Goal: Transaction & Acquisition: Purchase product/service

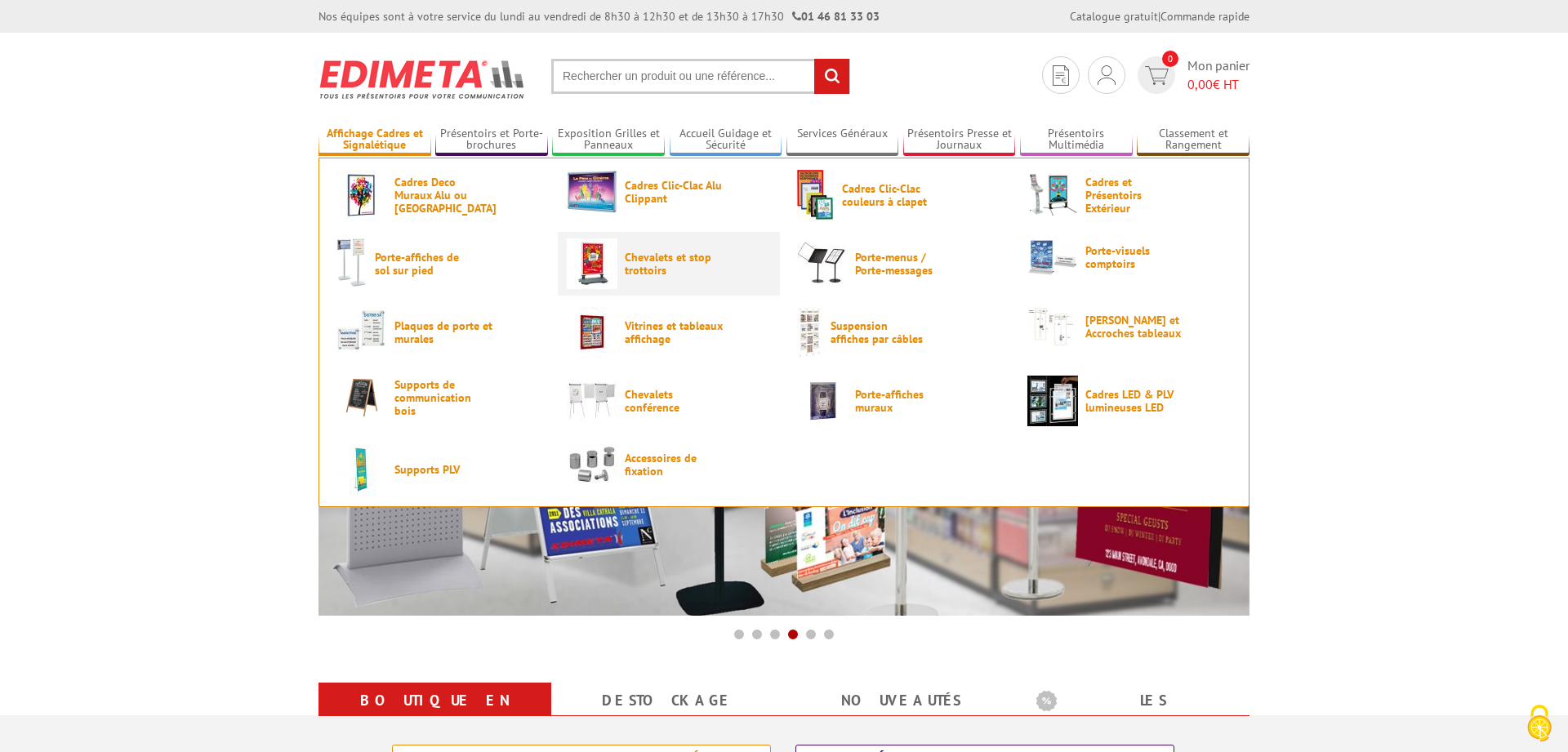
click at [646, 258] on span "Chevalets et stop trottoirs" at bounding box center [674, 264] width 98 height 26
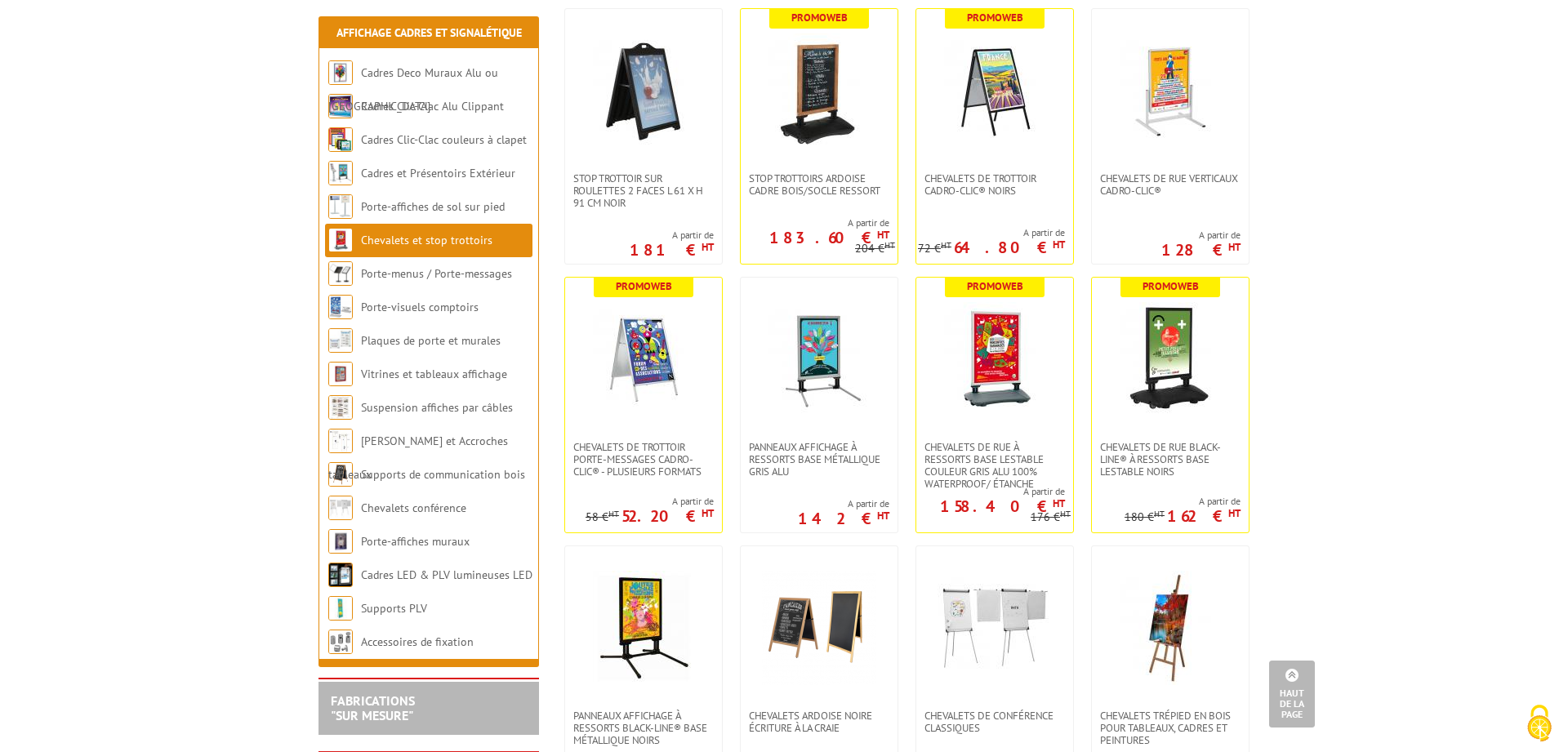
scroll to position [1083, 0]
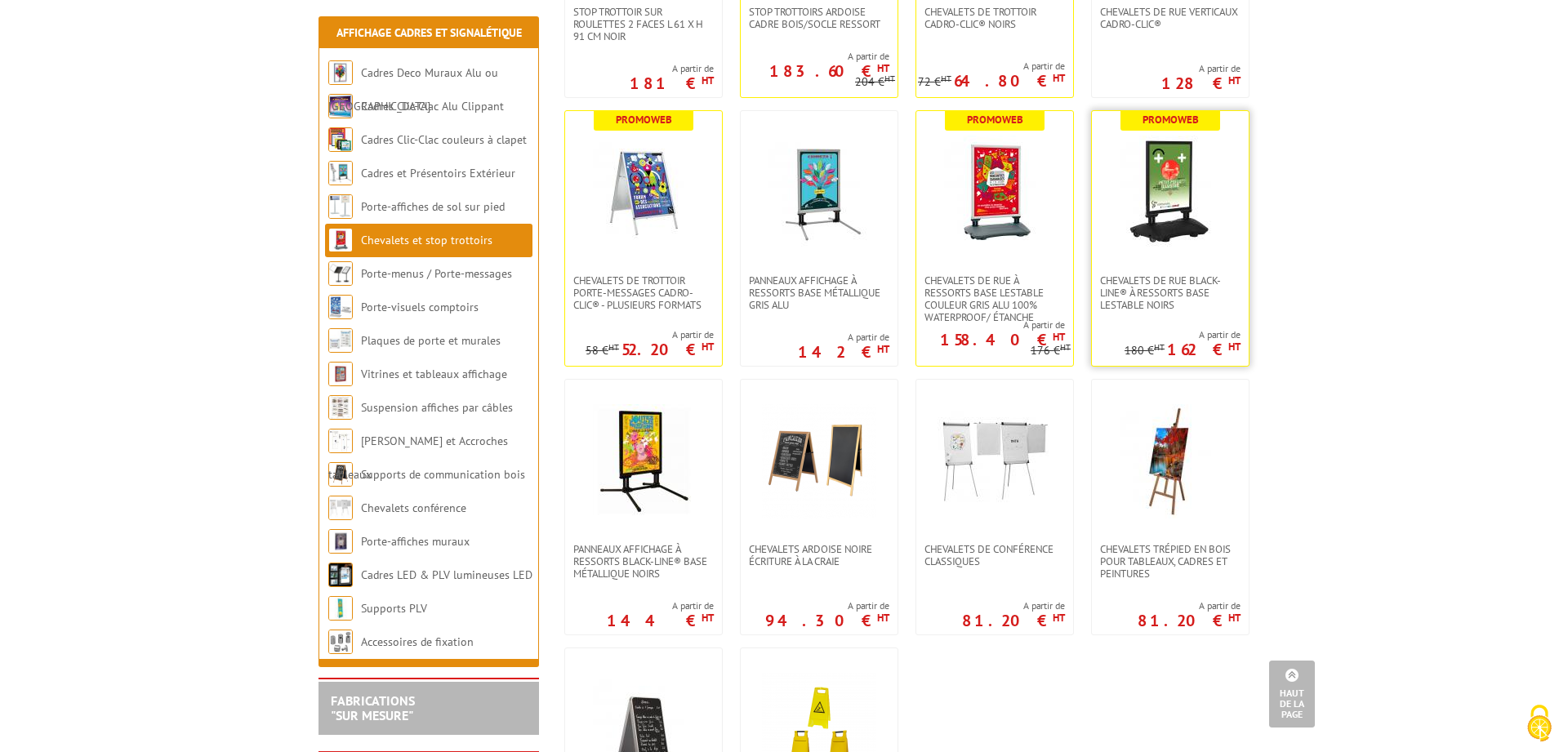
click at [1174, 200] on img at bounding box center [1170, 192] width 114 height 114
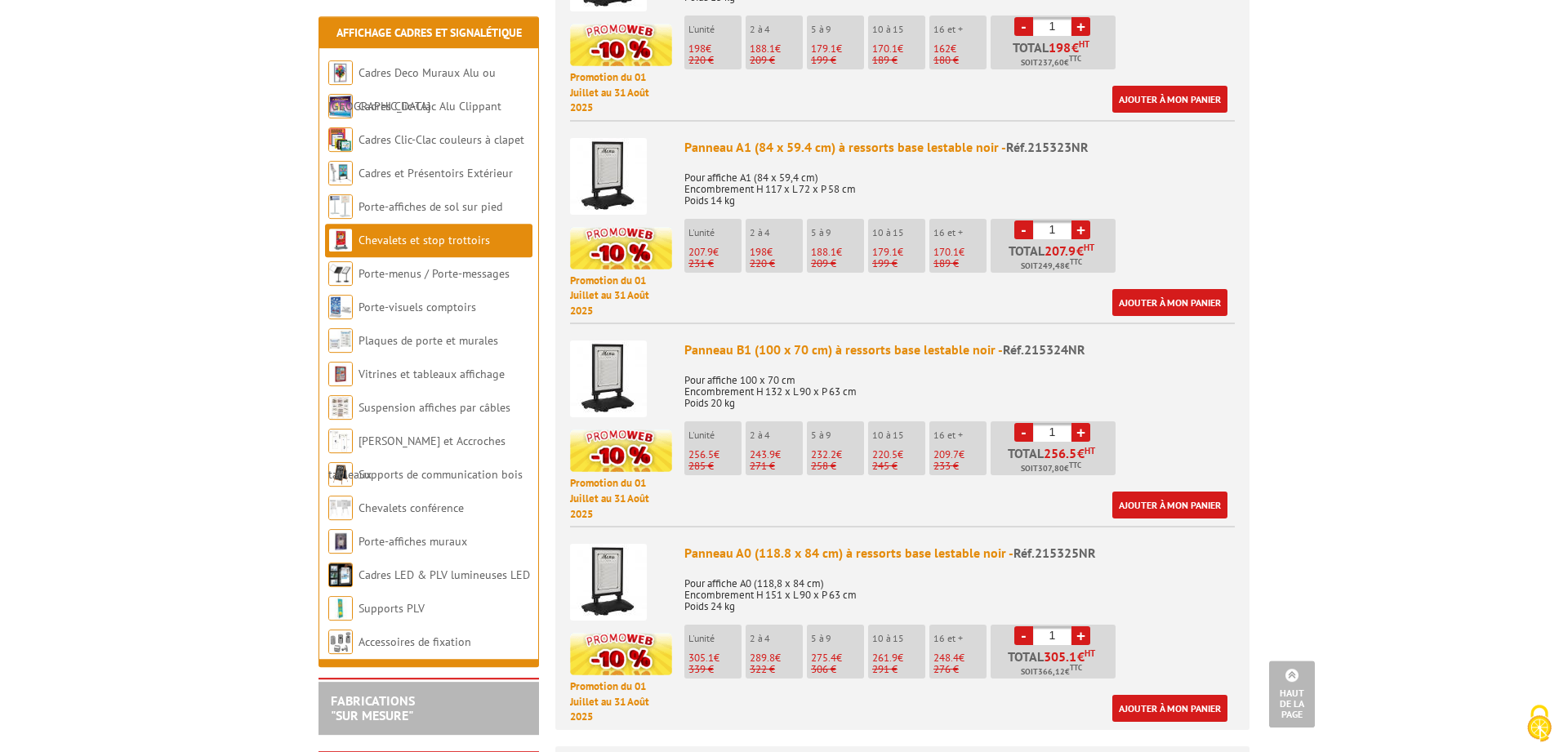
scroll to position [750, 0]
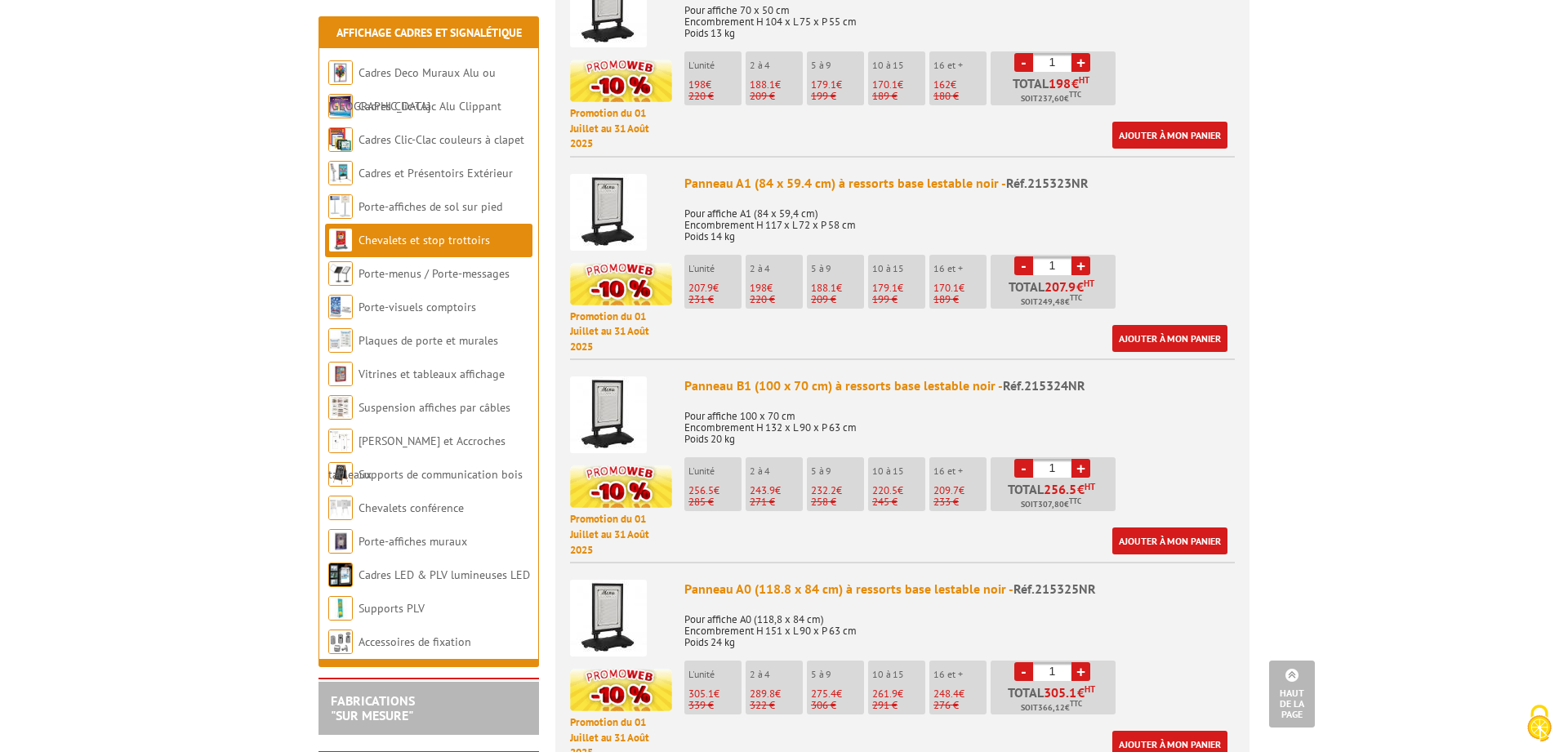
click at [612, 185] on img at bounding box center [608, 211] width 76 height 76
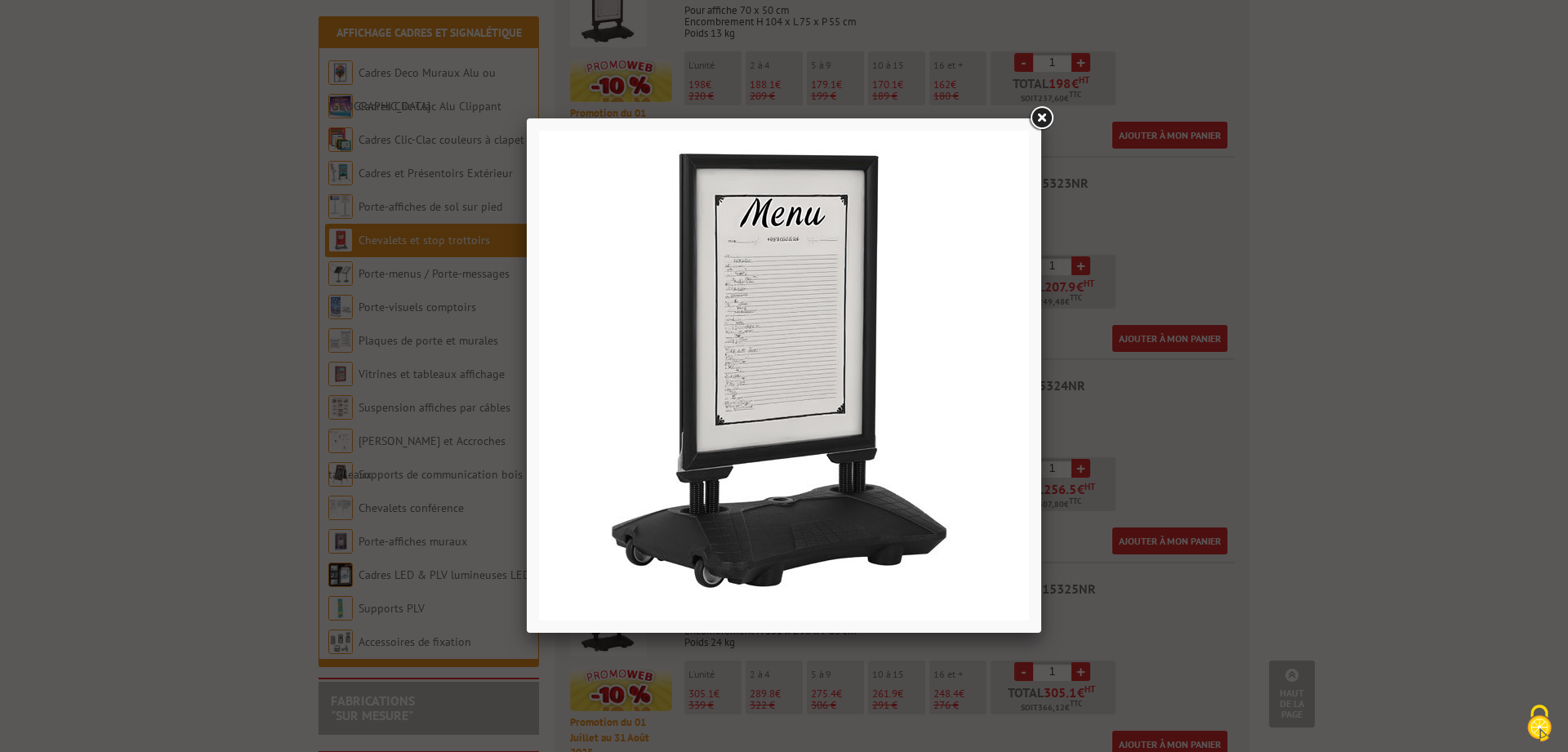
click at [1050, 115] on link at bounding box center [1041, 118] width 30 height 30
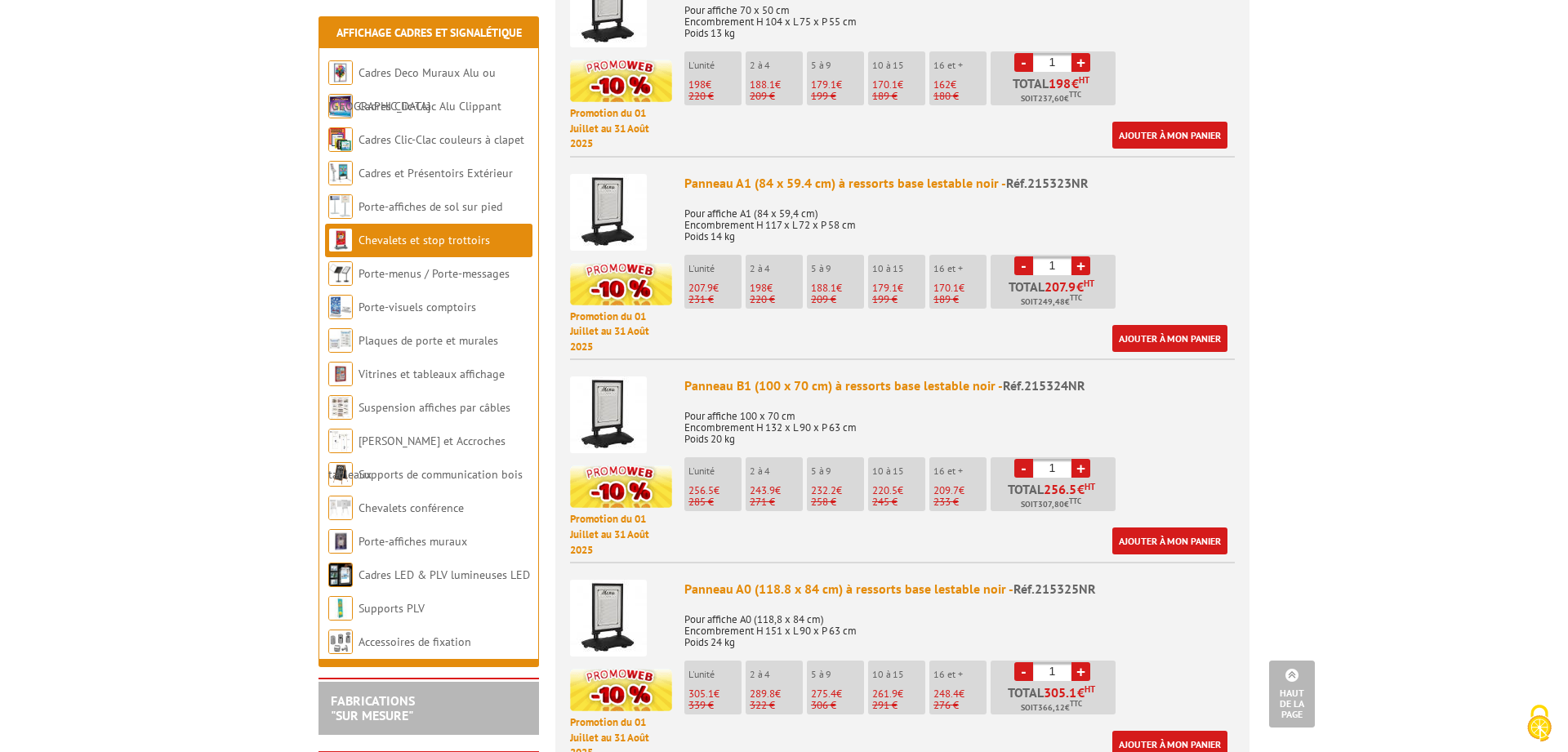
scroll to position [917, 0]
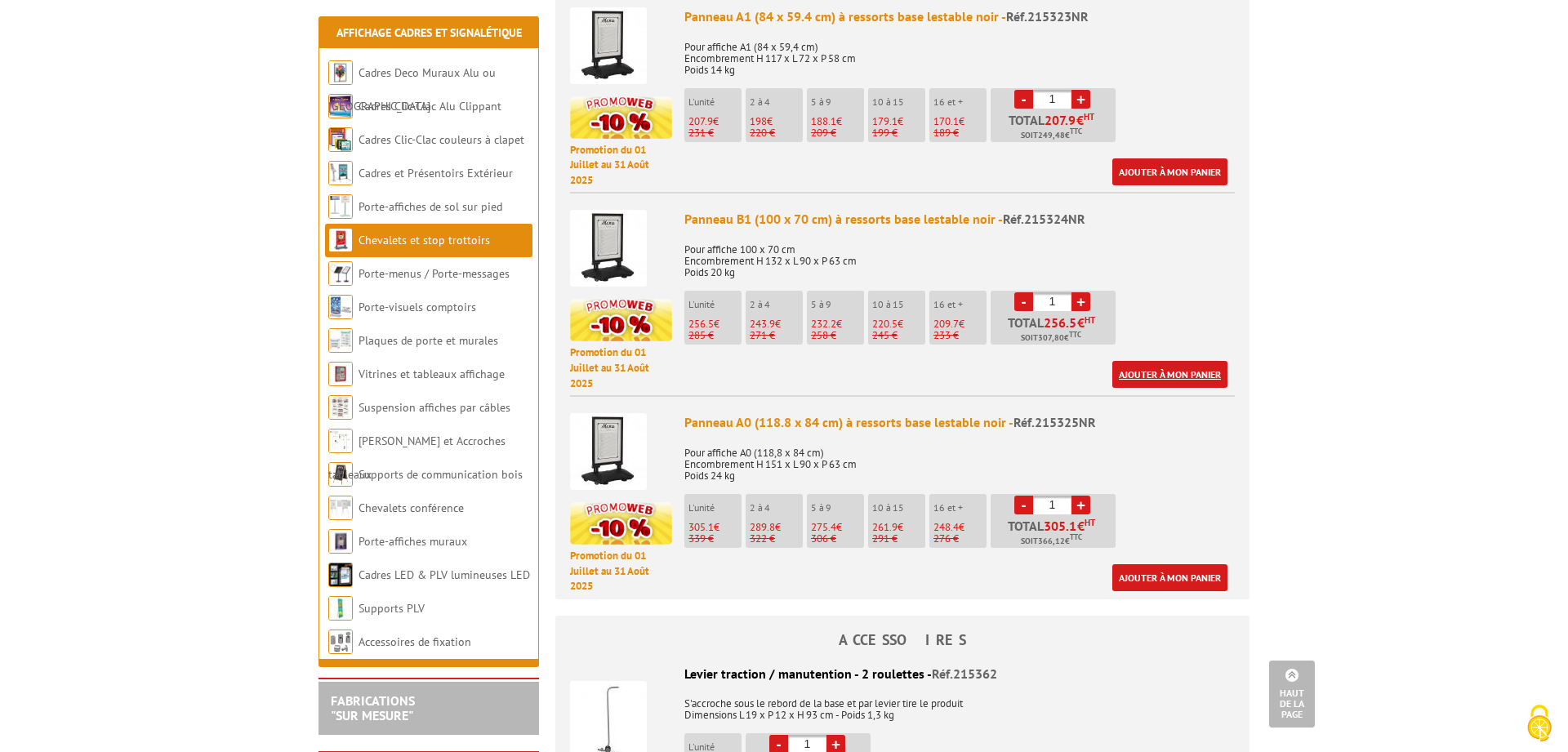
click at [1187, 361] on link "Ajouter à mon panier" at bounding box center [1170, 374] width 115 height 27
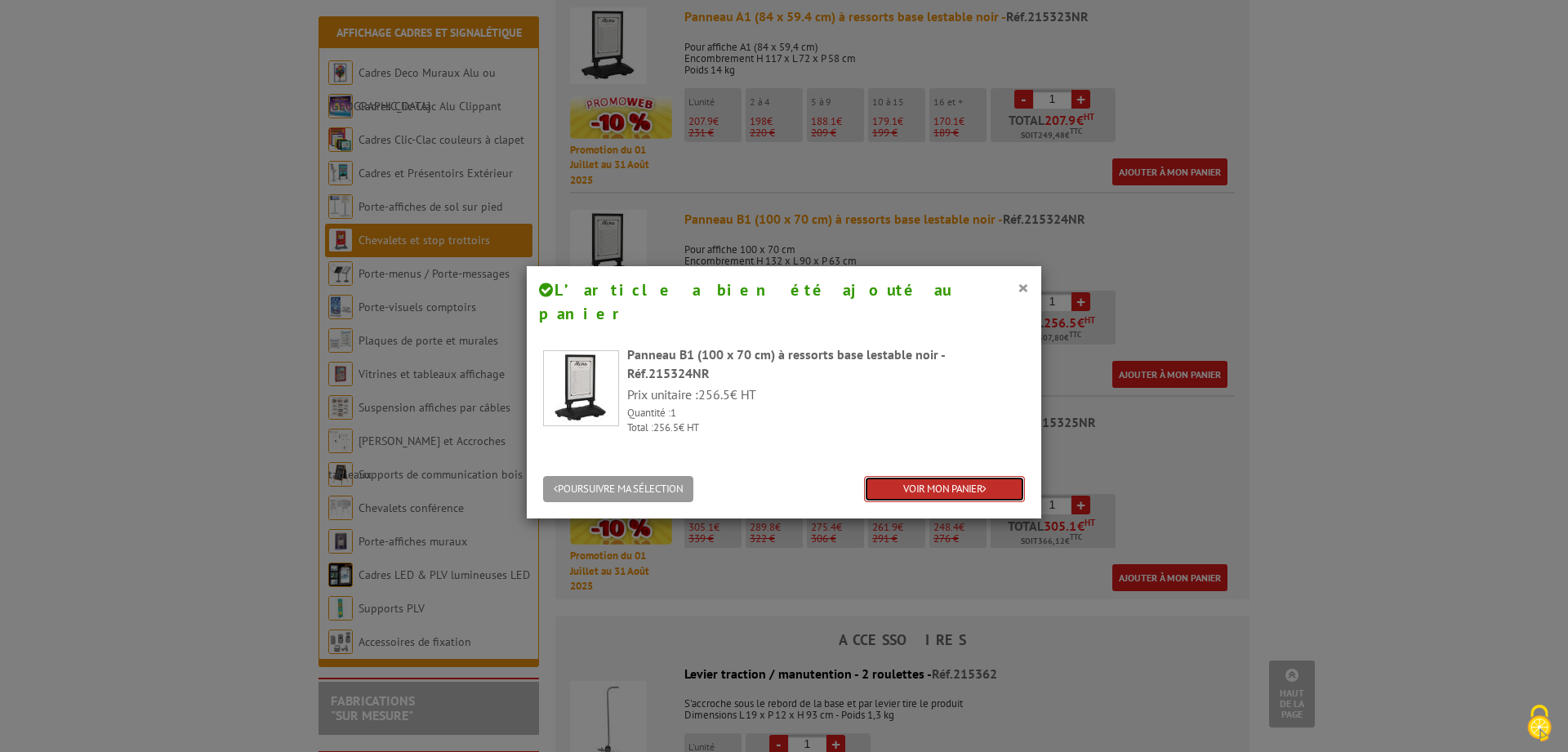
click at [972, 476] on link "VOIR MON PANIER" at bounding box center [945, 489] width 161 height 27
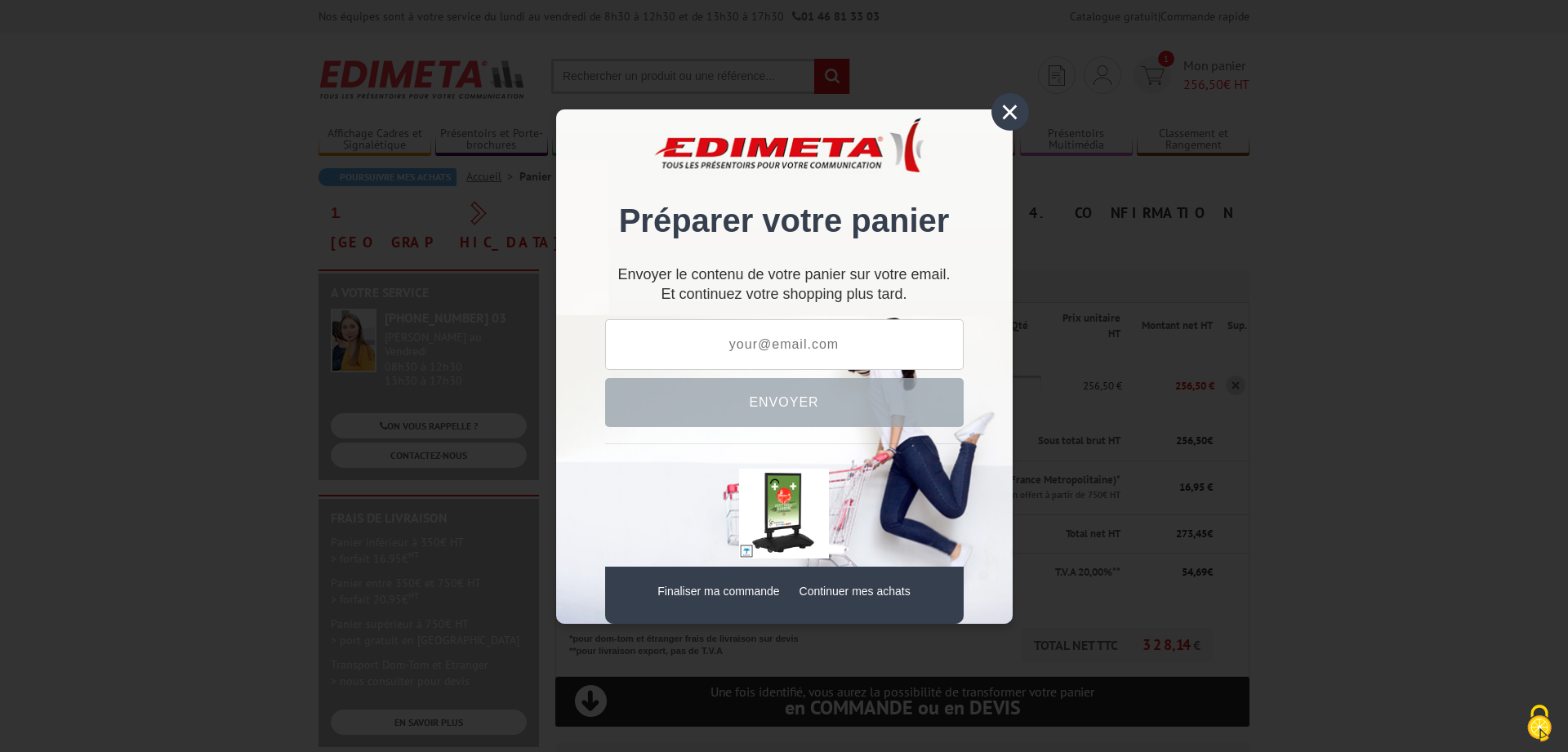
click at [883, 342] on input "text" at bounding box center [784, 345] width 359 height 50
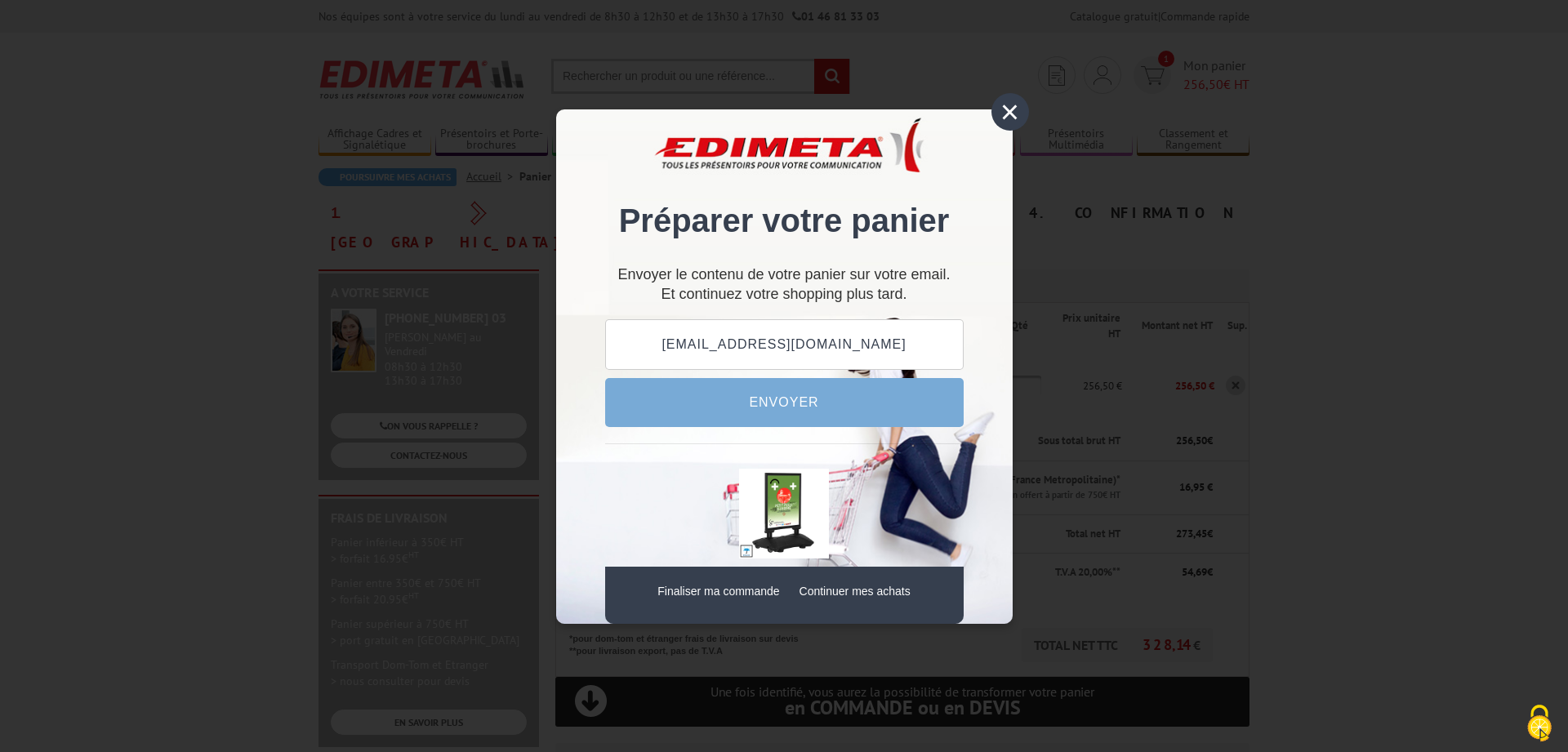
type input "cparoisses.paysdebrisach@gmail.com"
click at [784, 409] on button "Envoyer" at bounding box center [784, 402] width 359 height 49
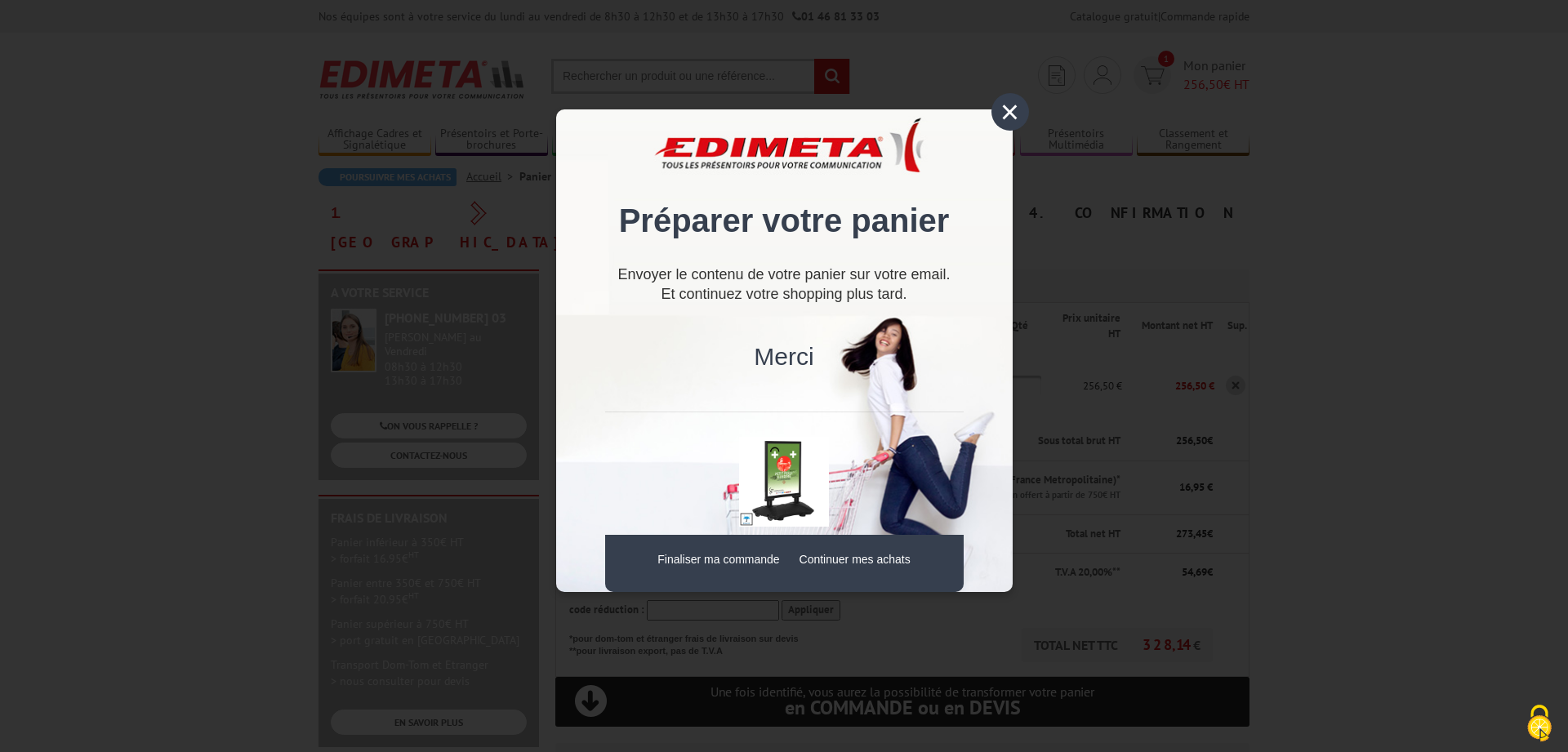
click at [999, 120] on div "×" at bounding box center [1010, 112] width 38 height 38
